Goal: Task Accomplishment & Management: Manage account settings

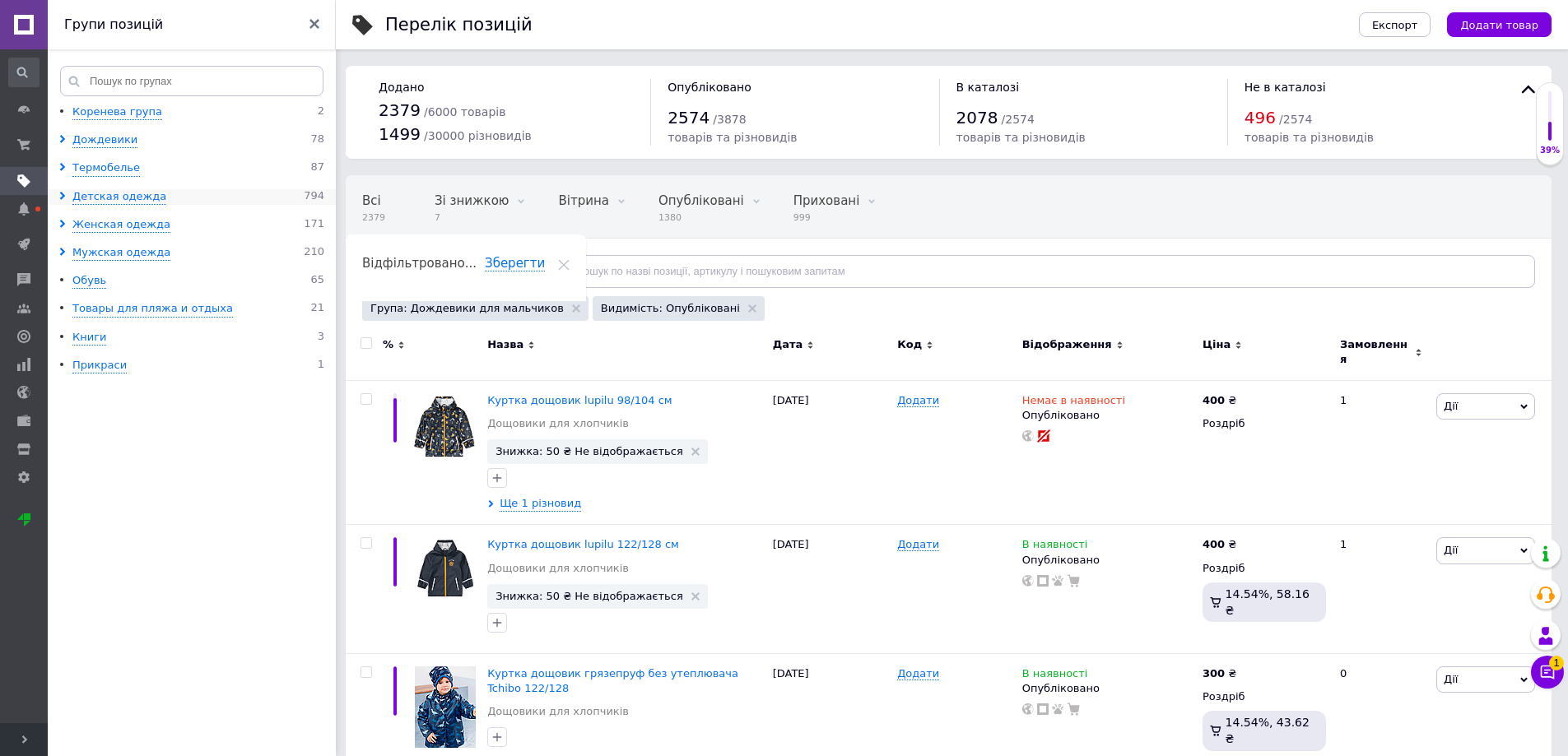
click at [61, 196] on icon at bounding box center [62, 196] width 8 height 8
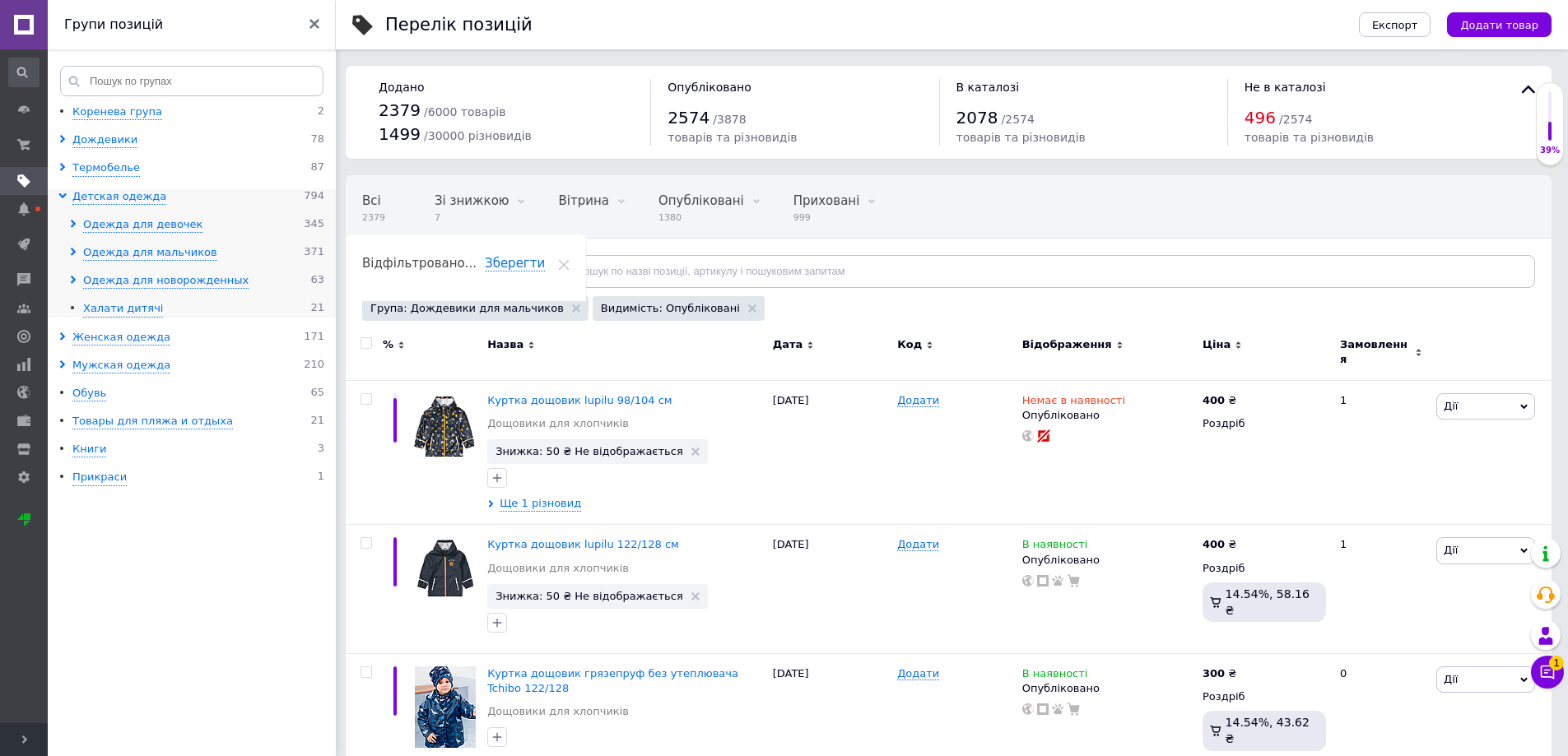
click at [74, 249] on icon at bounding box center [73, 251] width 8 height 8
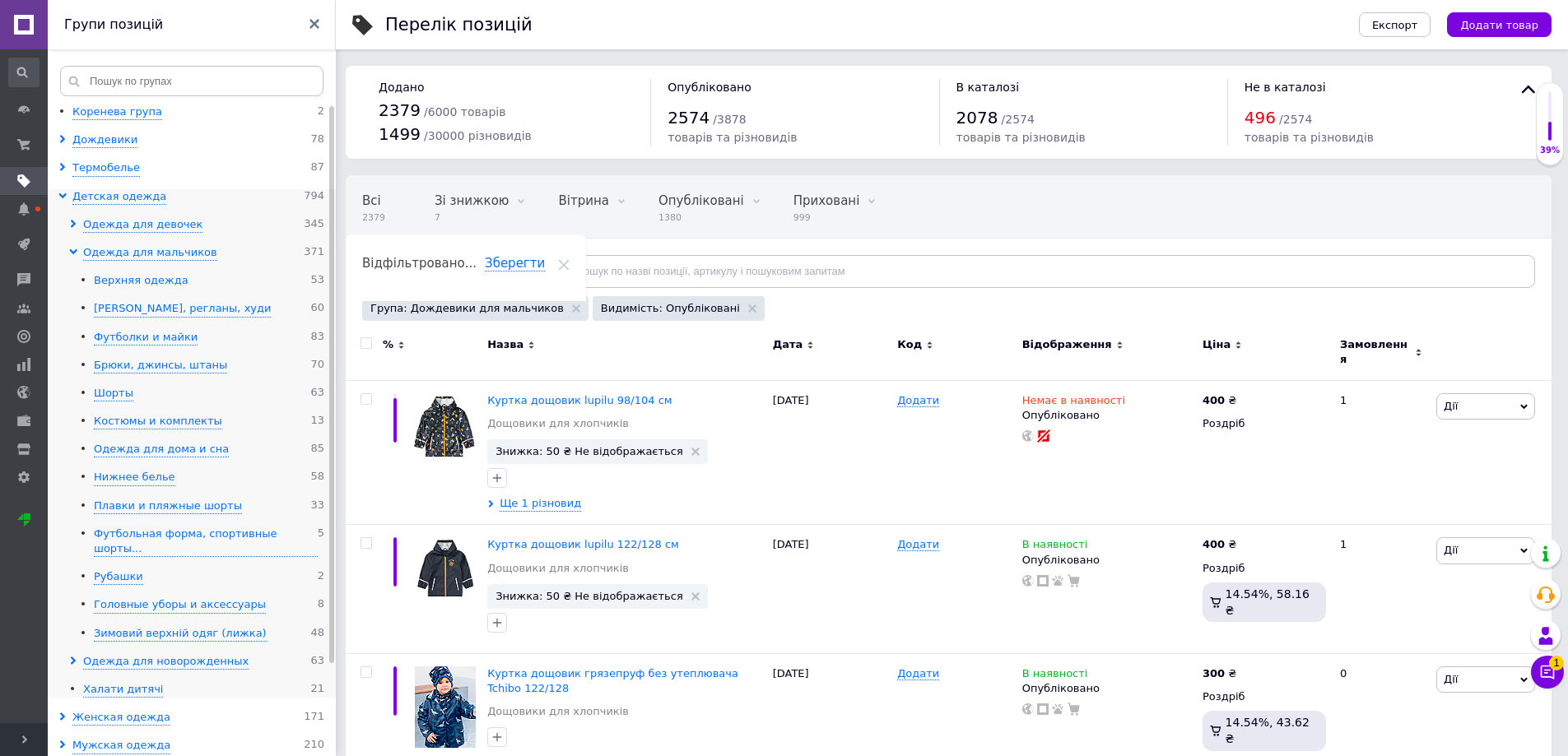
click at [110, 273] on div "Верхняя одежда" at bounding box center [141, 280] width 95 height 16
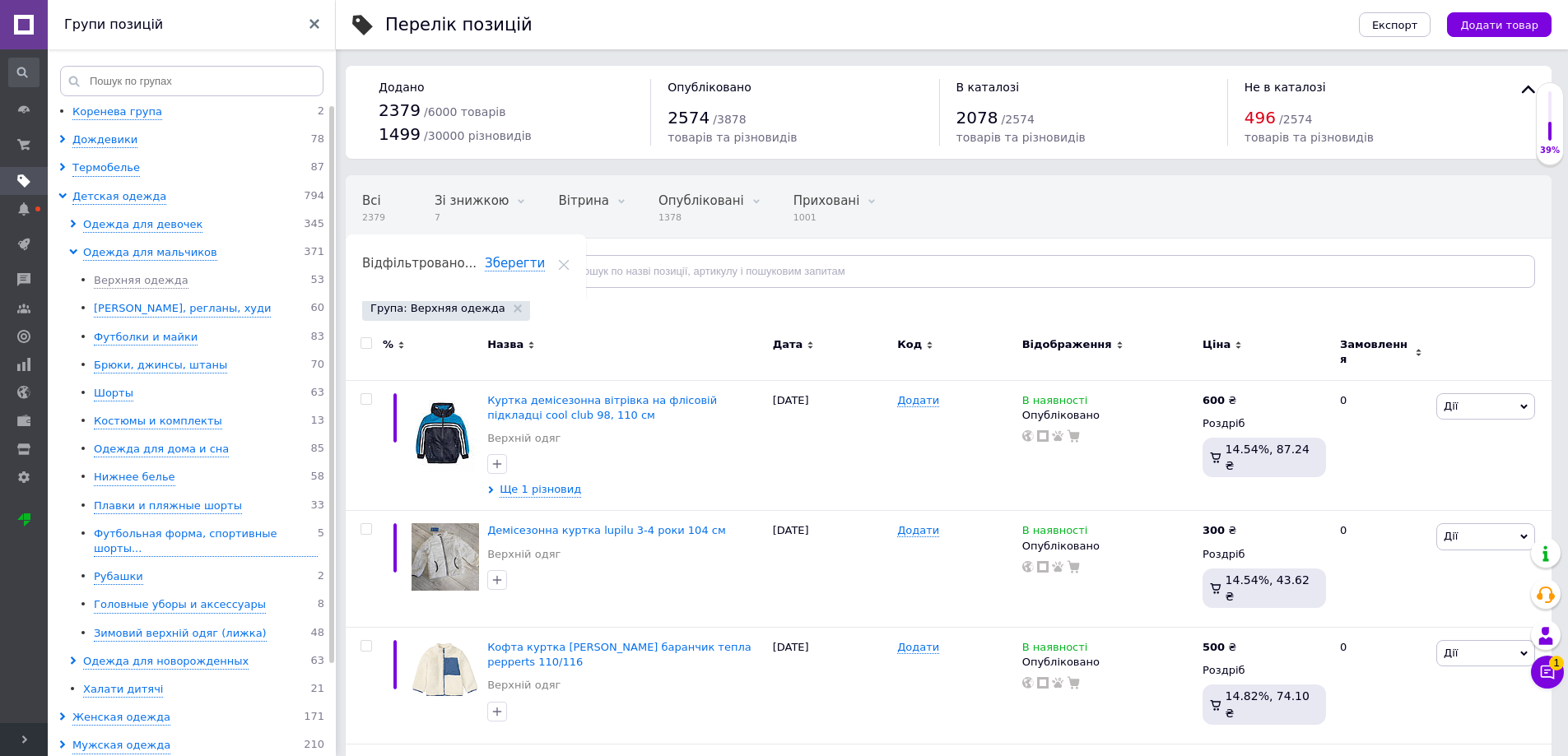
click at [460, 270] on span "Відфільтруйте товари" at bounding box center [442, 271] width 125 height 12
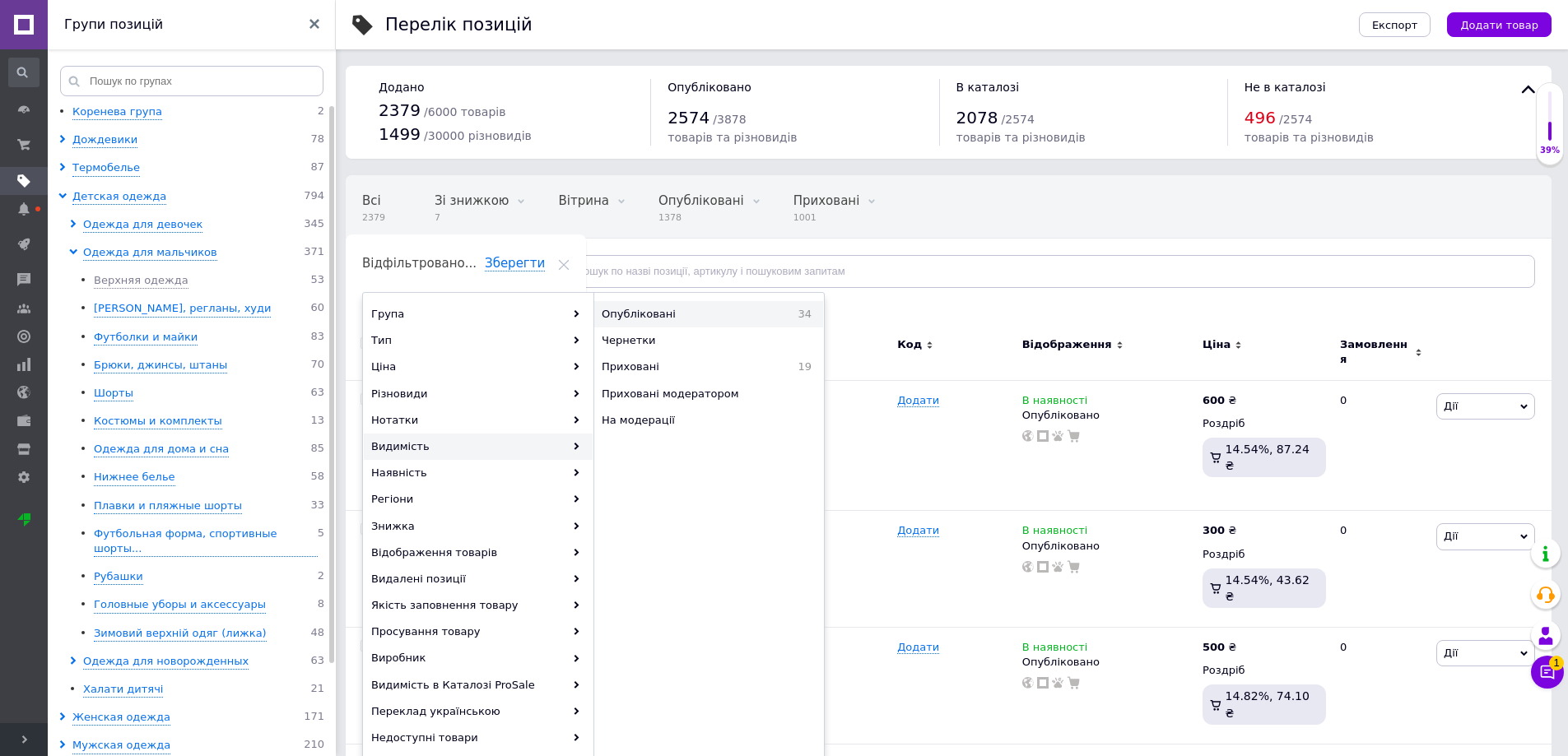
click at [671, 319] on span "Опубліковані" at bounding box center [682, 315] width 162 height 15
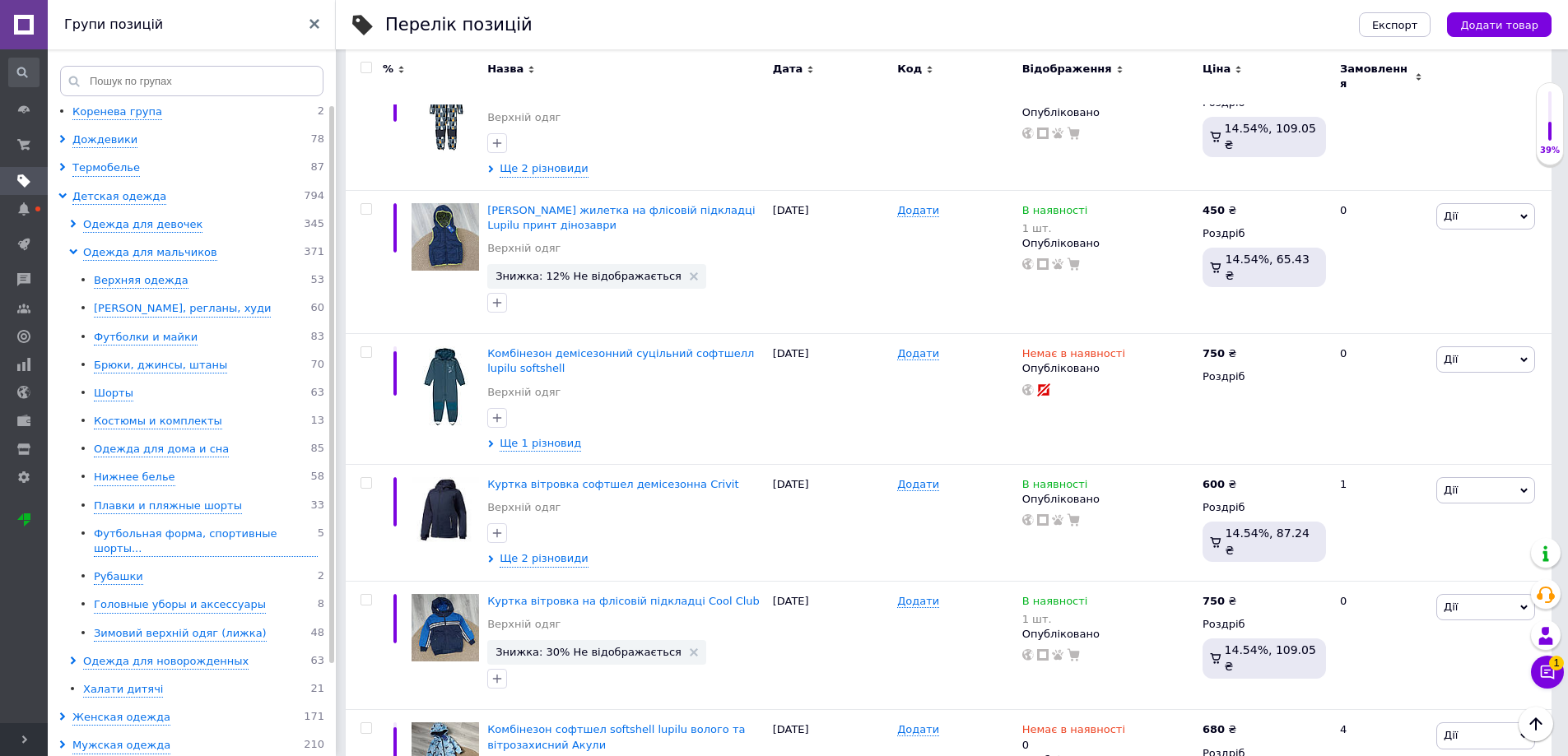
scroll to position [1398, 0]
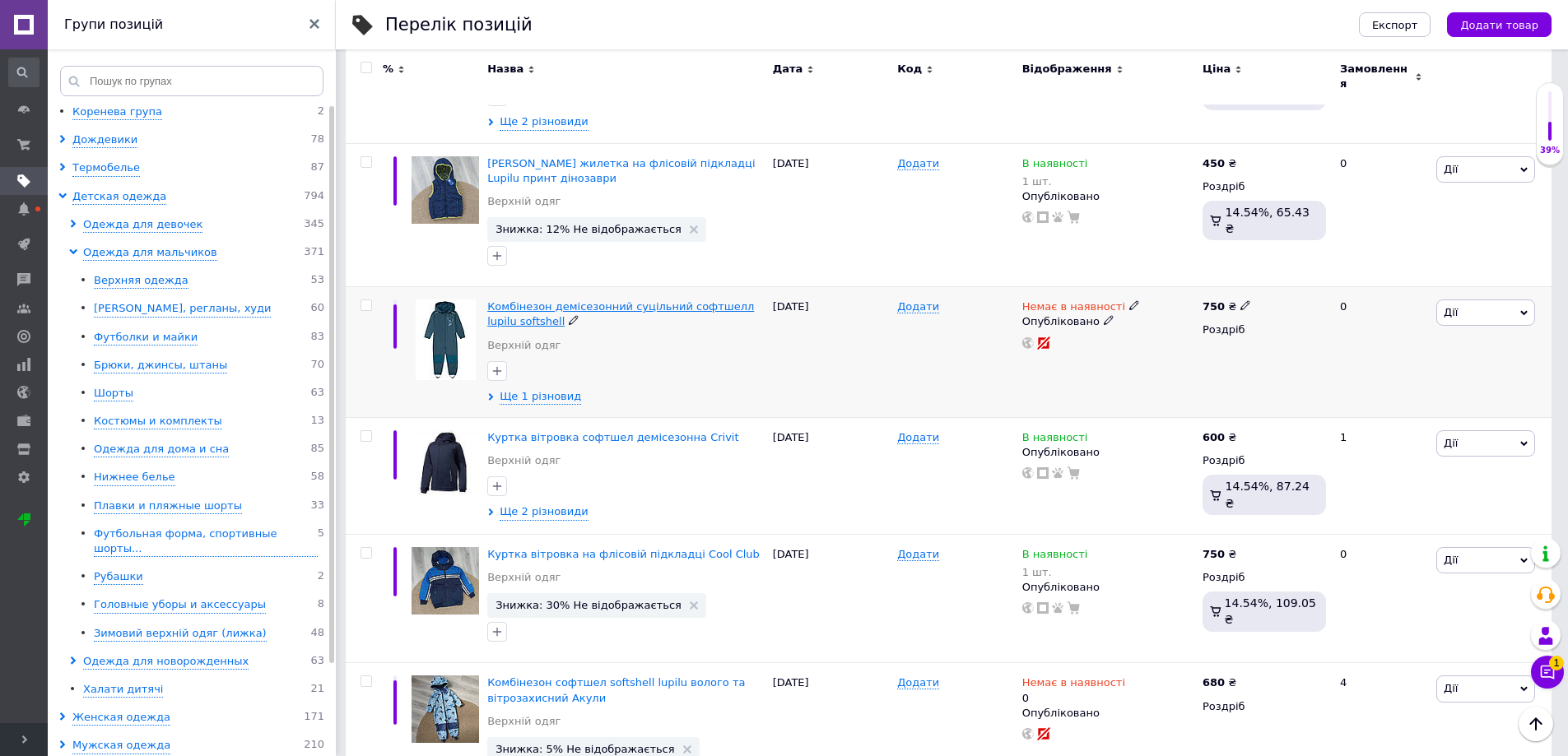
click at [511, 300] on span "Комбінезон демісезонний суцільний софтшелл lupilu softshell" at bounding box center [620, 314] width 266 height 27
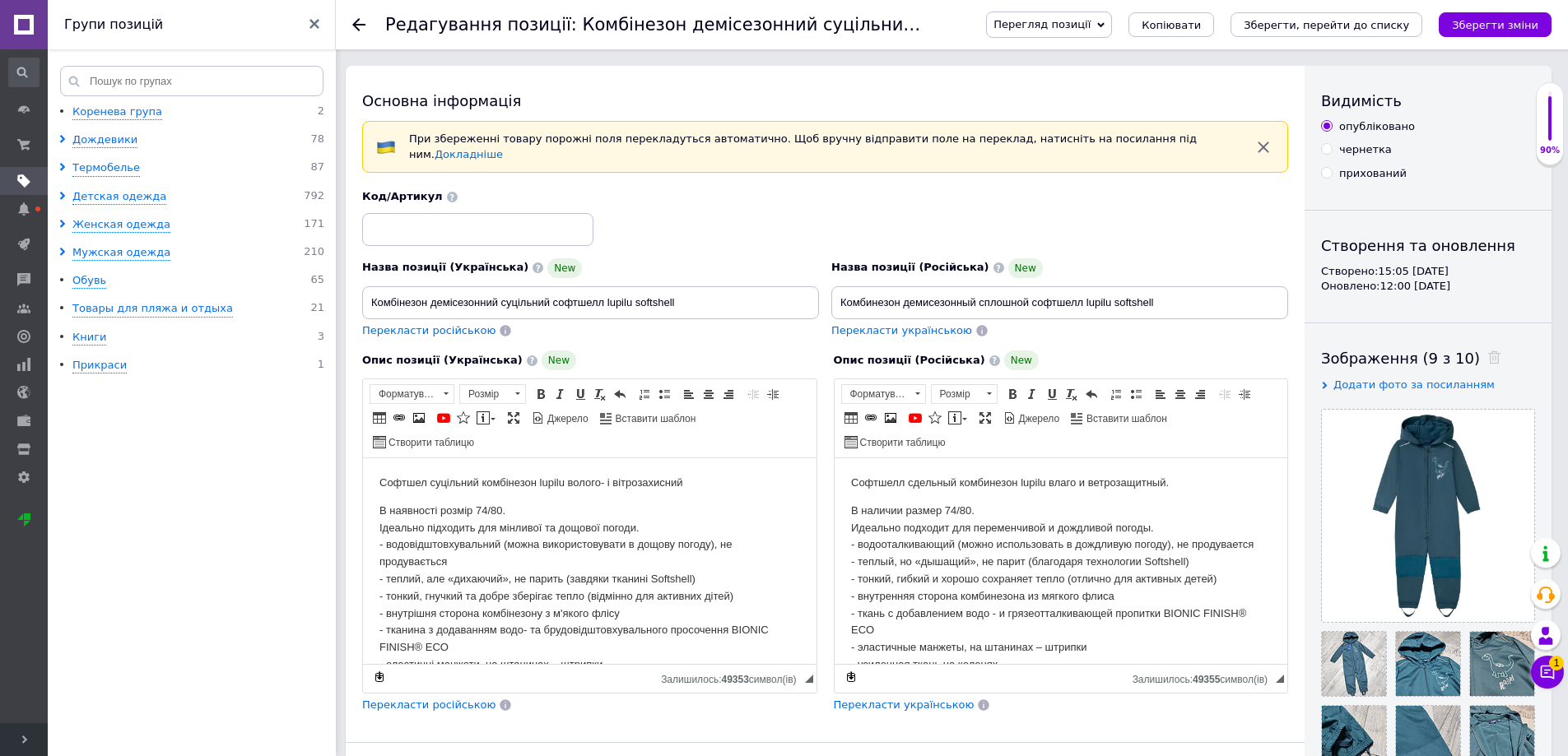
click at [366, 30] on div at bounding box center [369, 24] width 33 height 49
click at [359, 24] on use at bounding box center [359, 25] width 13 height 13
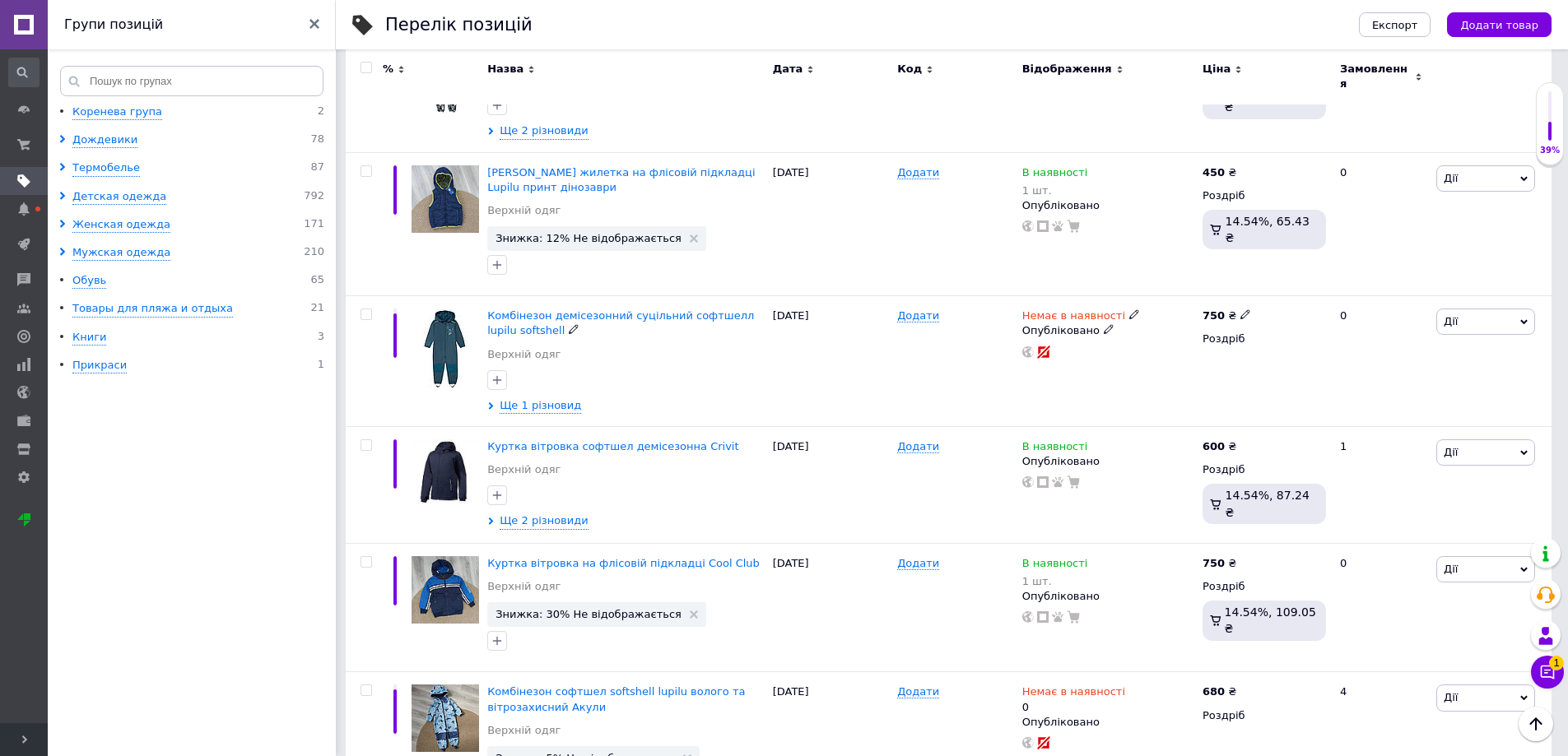
scroll to position [1481, 0]
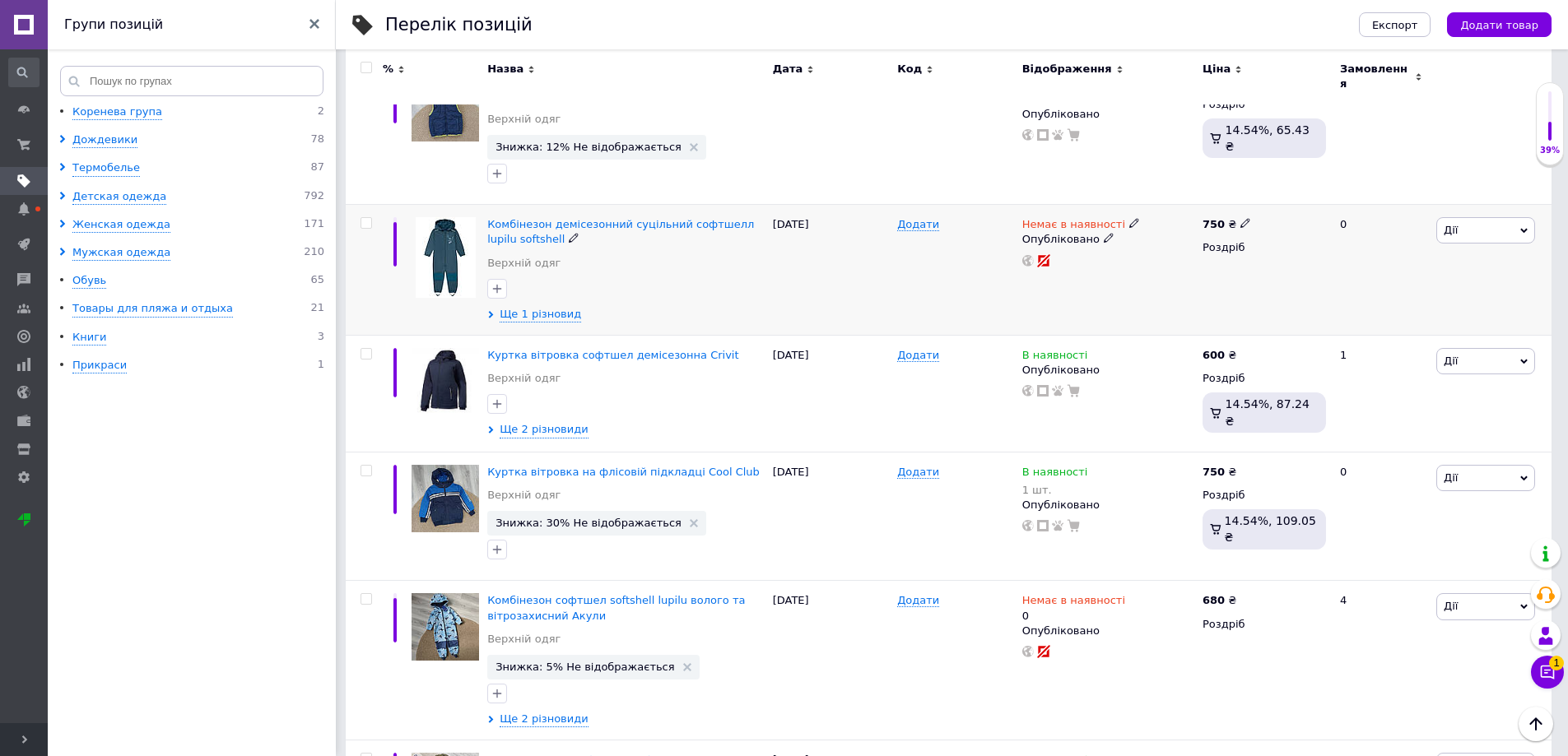
click at [485, 253] on div "Комбінезон демісезонний суцільний софтшелл lupilu softshell Верхній одяг Ще 1 р…" at bounding box center [626, 271] width 286 height 131
click at [491, 311] on use at bounding box center [491, 315] width 5 height 7
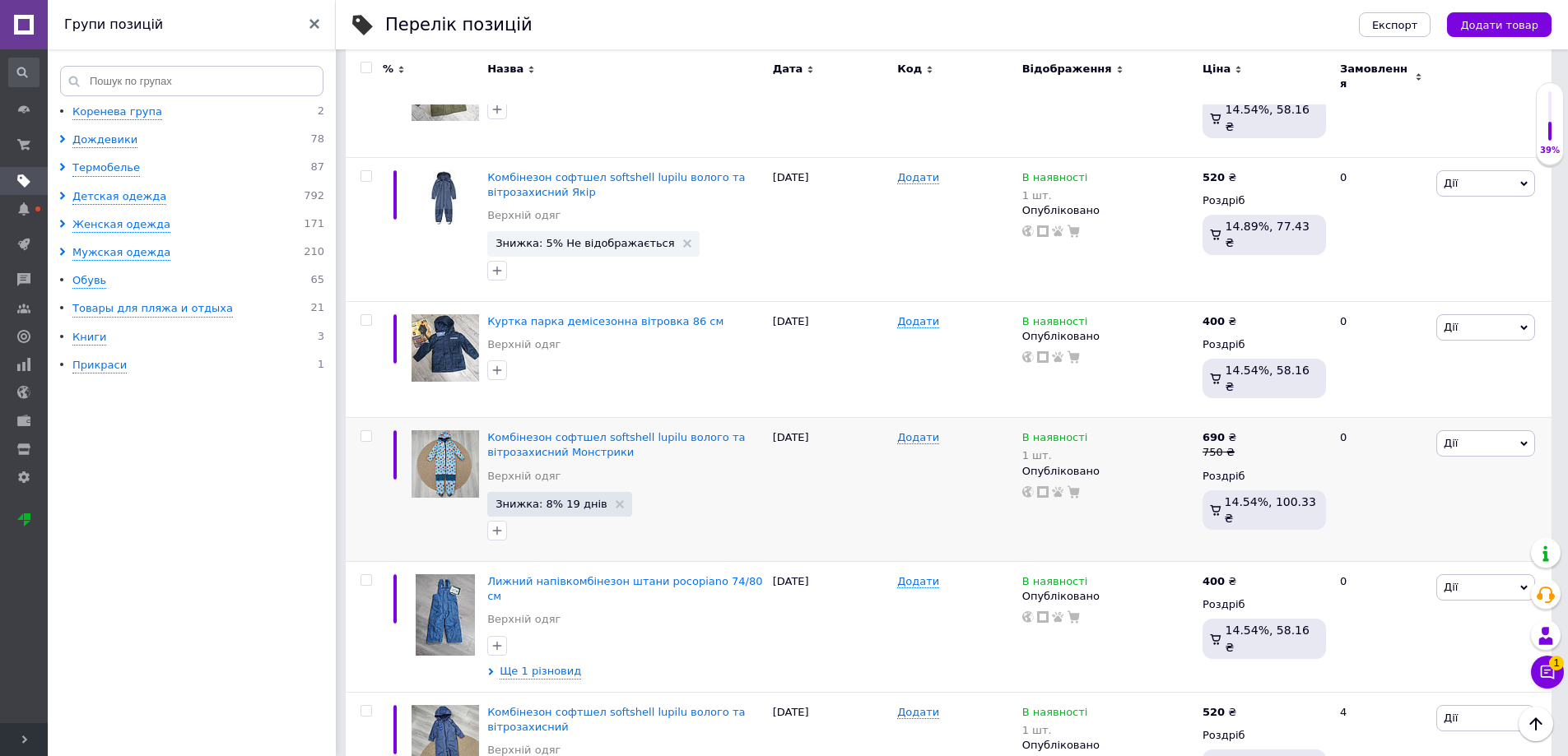
scroll to position [2333, 0]
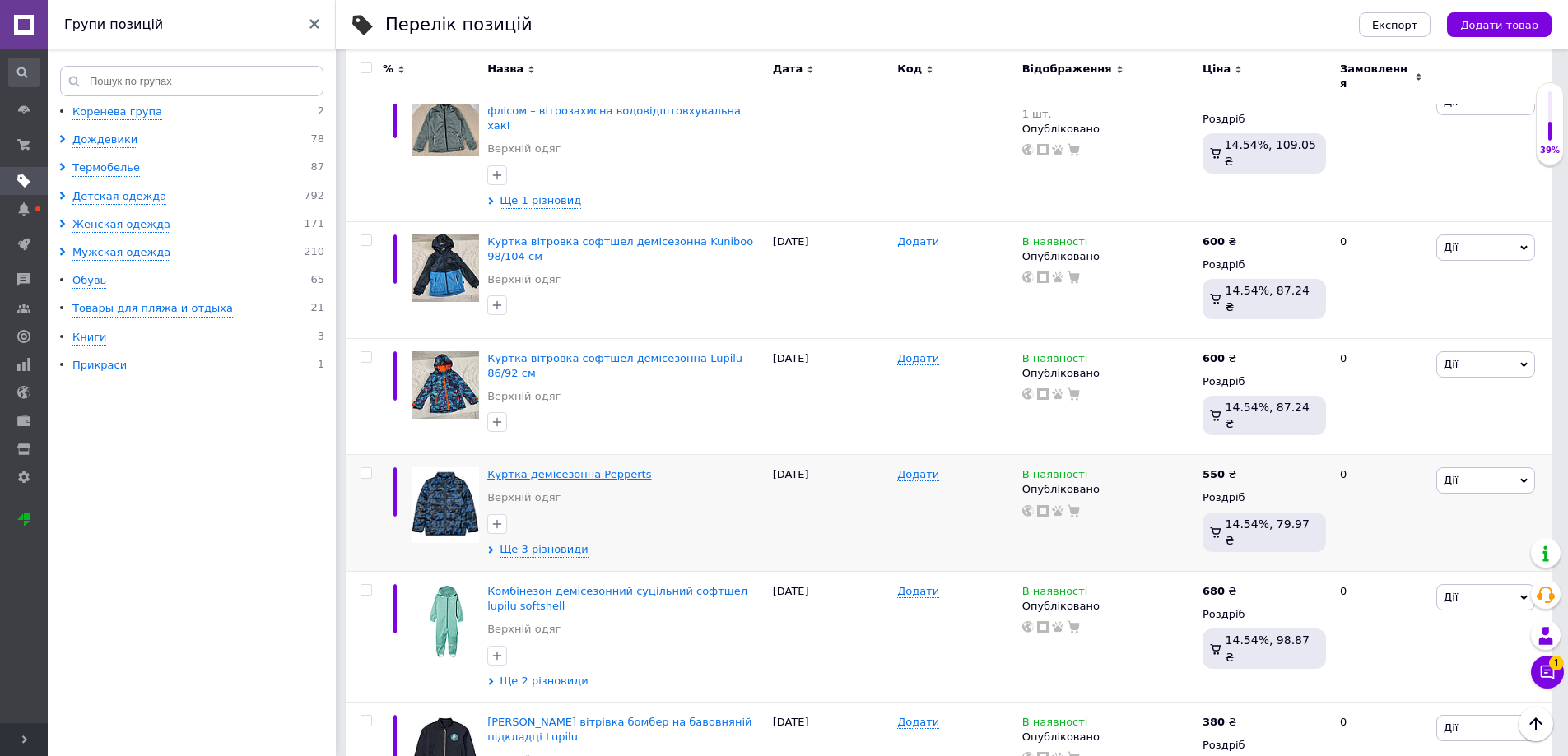
scroll to position [1137, 0]
